Goal: Book appointment/travel/reservation

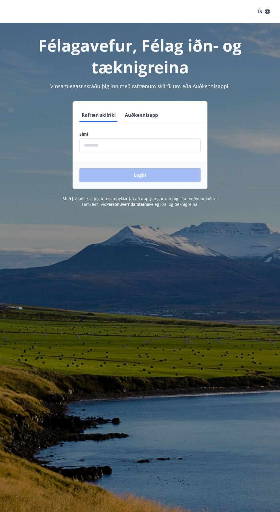
click at [92, 148] on input "phone" at bounding box center [140, 145] width 121 height 14
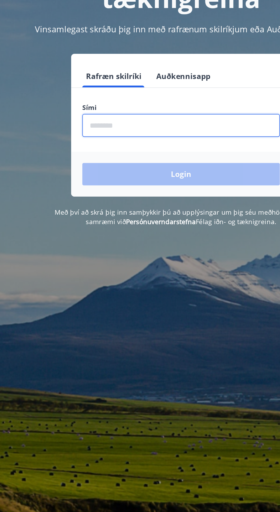
type input "********"
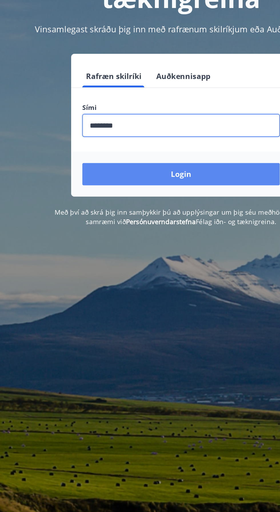
click at [96, 175] on button "Login" at bounding box center [140, 175] width 121 height 14
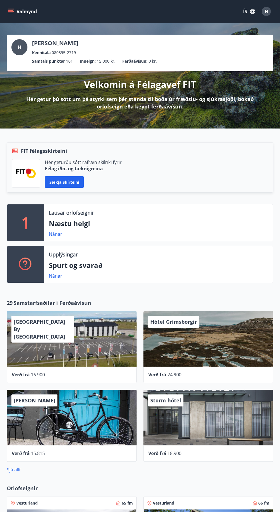
click at [11, 11] on icon "menu" at bounding box center [11, 11] width 6 height 1
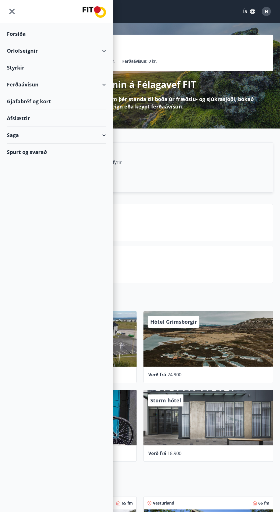
click at [101, 42] on div "Orlofseignir" at bounding box center [56, 50] width 99 height 17
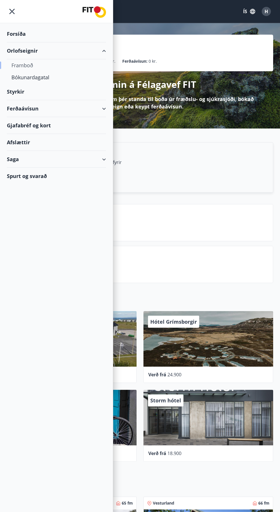
click at [14, 67] on div "Framboð" at bounding box center [56, 65] width 90 height 12
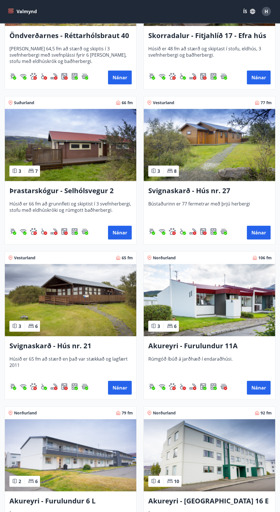
scroll to position [2122, 0]
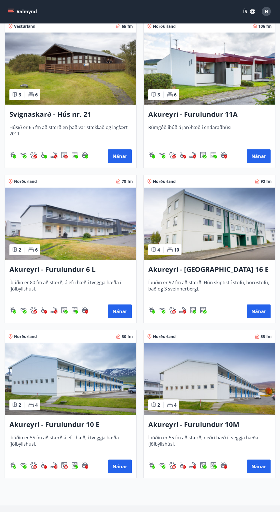
click at [198, 229] on img at bounding box center [210, 224] width 132 height 72
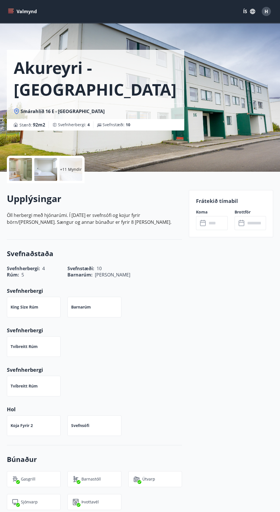
click at [21, 349] on div "Tvíbreitt rúm" at bounding box center [34, 346] width 54 height 21
click at [19, 350] on div "Tvíbreitt rúm" at bounding box center [34, 346] width 54 height 21
click at [17, 386] on p "Tvíbreitt rúm" at bounding box center [24, 386] width 27 height 6
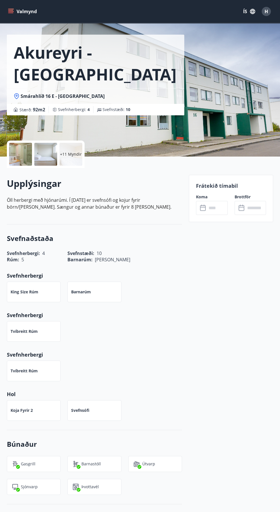
scroll to position [18, 0]
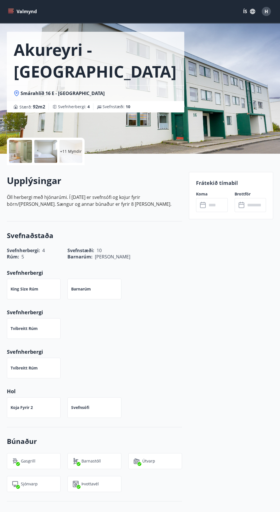
click at [47, 468] on div "Gasgrill" at bounding box center [34, 461] width 54 height 16
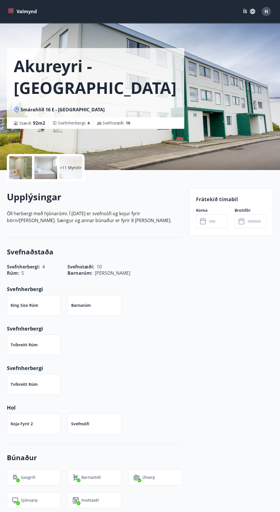
scroll to position [0, 0]
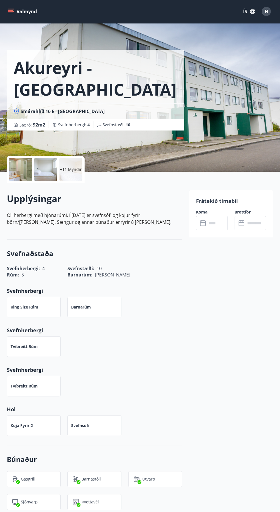
click at [24, 162] on div at bounding box center [20, 169] width 23 height 23
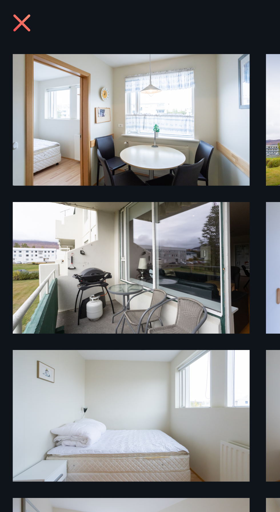
scroll to position [30, 0]
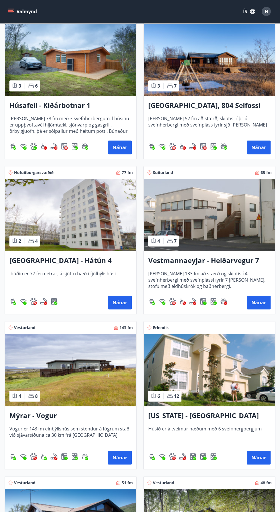
scroll to position [665, 0]
